Goal: Task Accomplishment & Management: Manage account settings

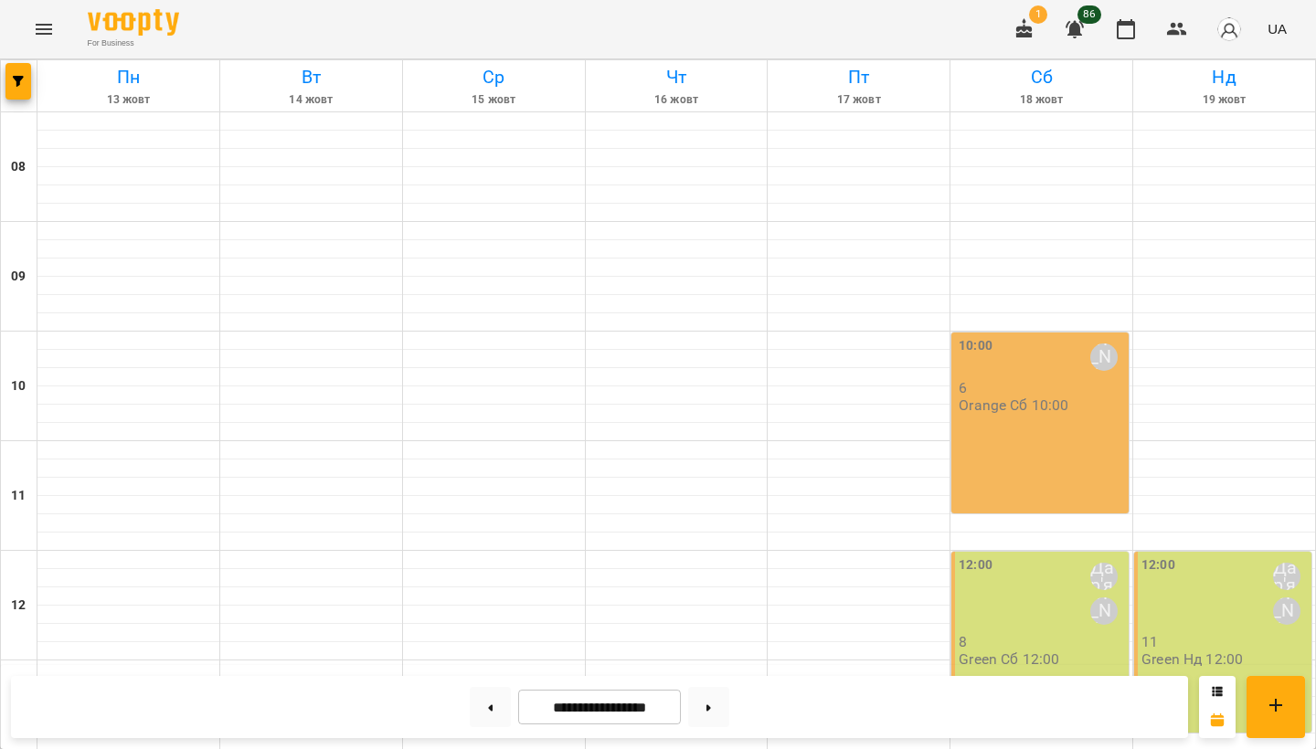
scroll to position [761, 0]
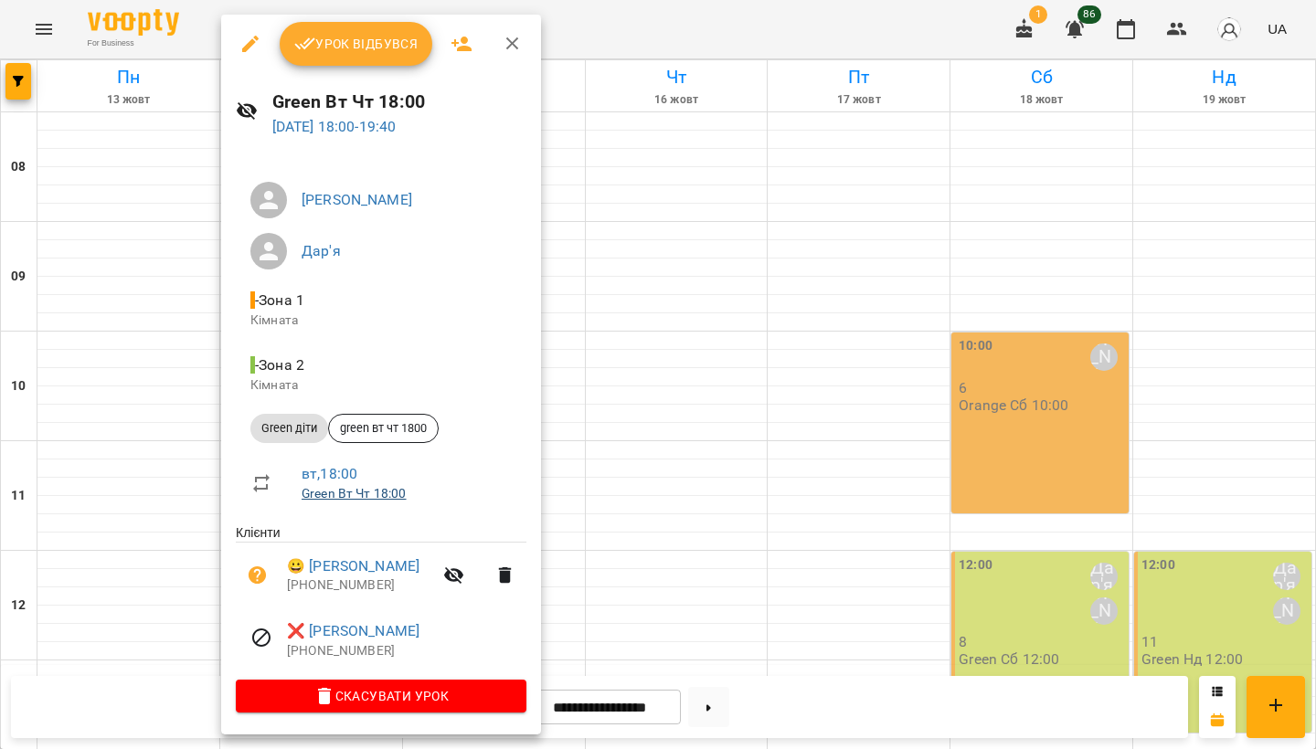
click at [334, 514] on li "вт , 18:00 Green Вт Чт 18:00" at bounding box center [381, 482] width 291 height 65
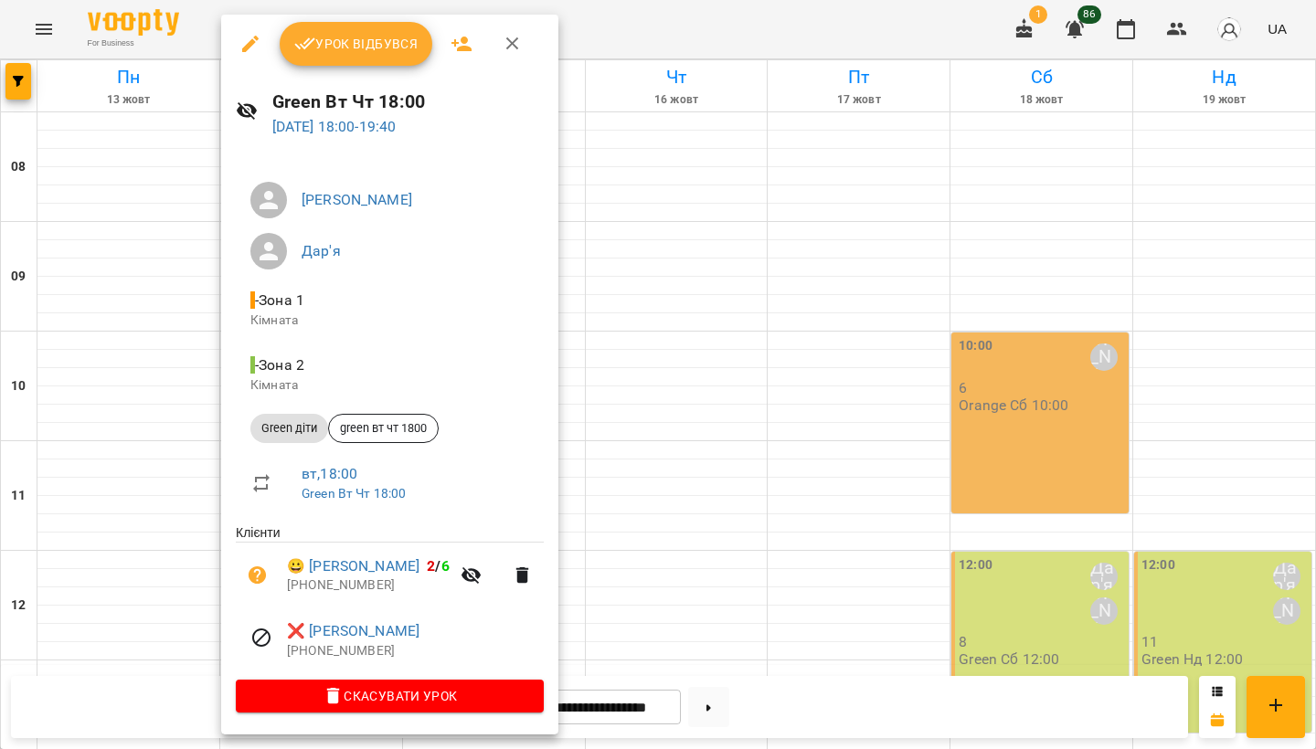
click at [210, 548] on div at bounding box center [658, 374] width 1316 height 749
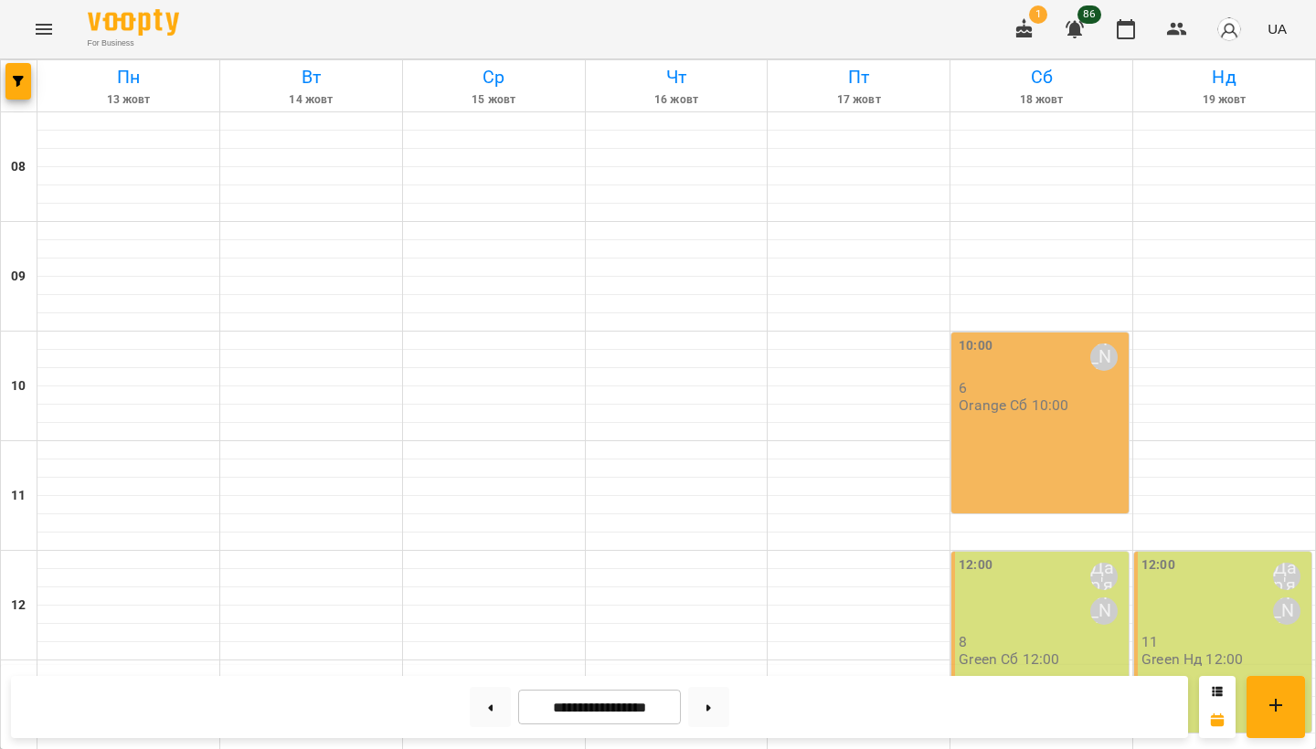
scroll to position [618, 0]
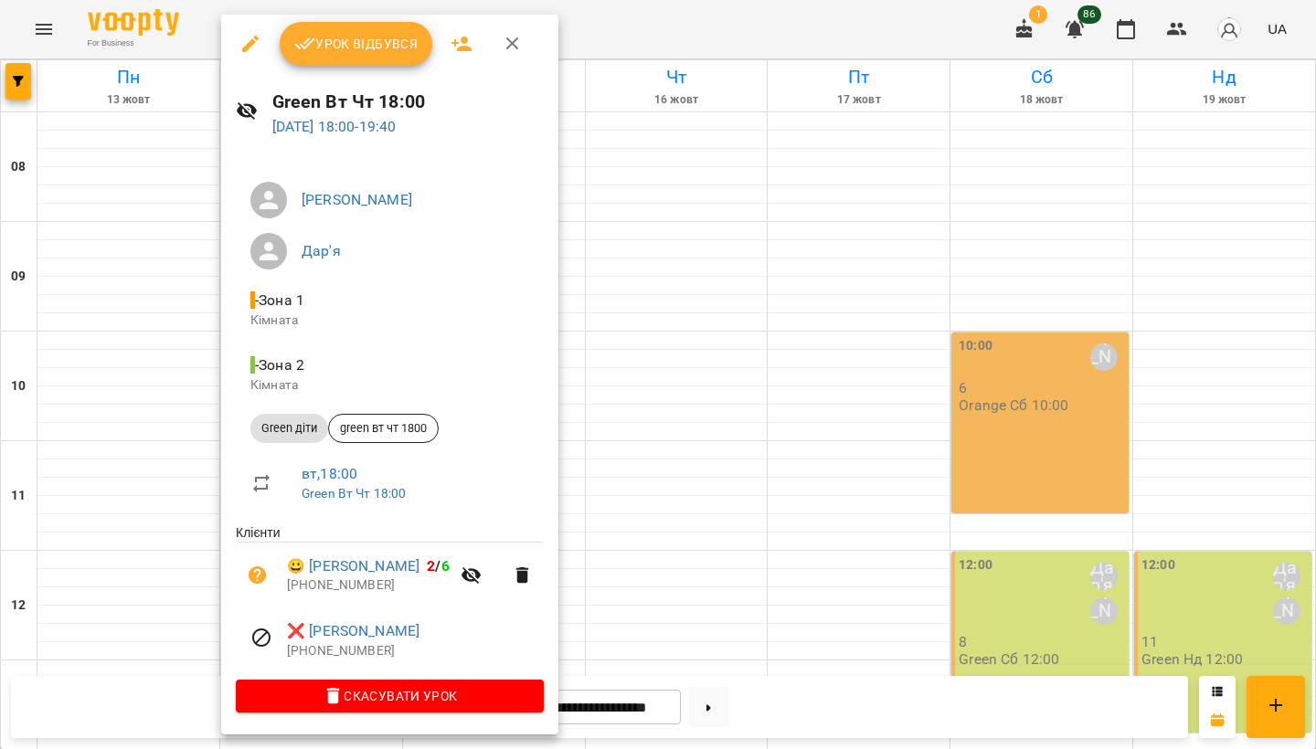
click at [361, 58] on button "Урок відбувся" at bounding box center [357, 44] width 154 height 44
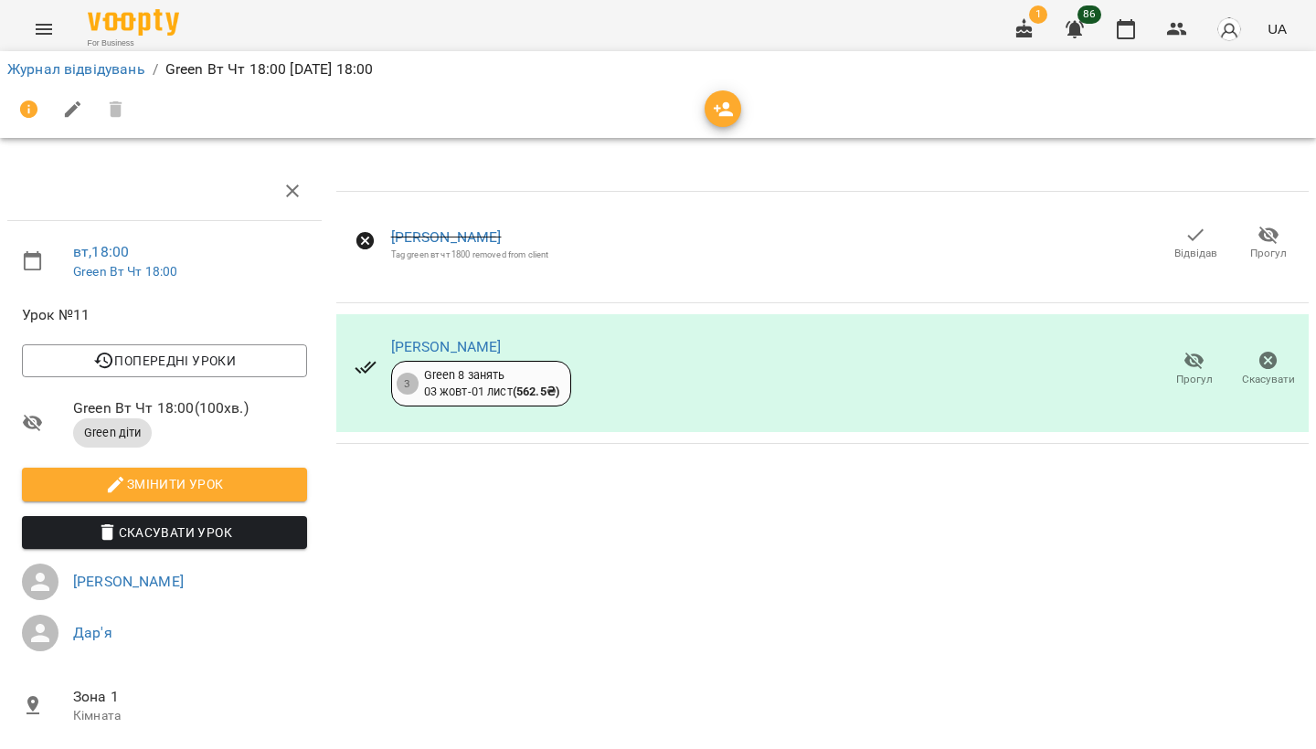
click at [80, 27] on div "For Business" at bounding box center [129, 29] width 99 height 40
click at [40, 32] on icon "Menu" at bounding box center [44, 29] width 22 height 22
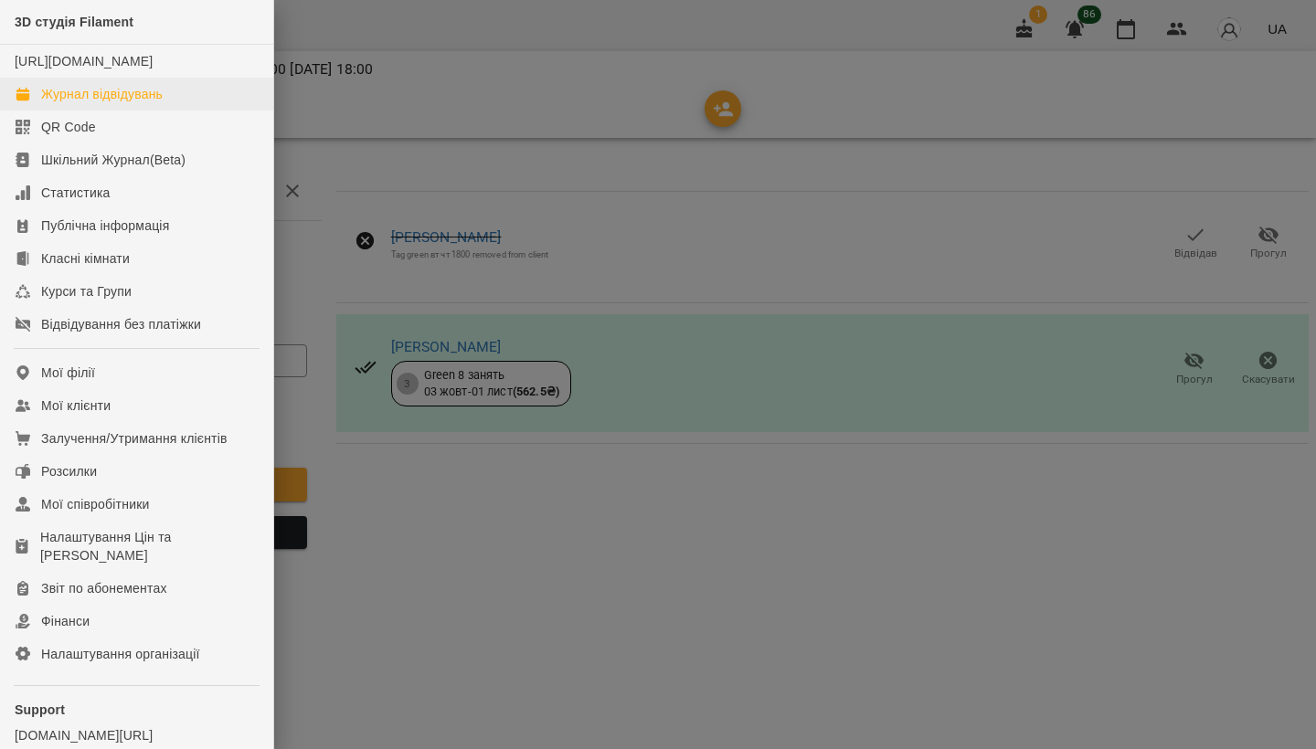
click at [74, 103] on div "Журнал відвідувань" at bounding box center [102, 94] width 122 height 18
